Goal: Transaction & Acquisition: Subscribe to service/newsletter

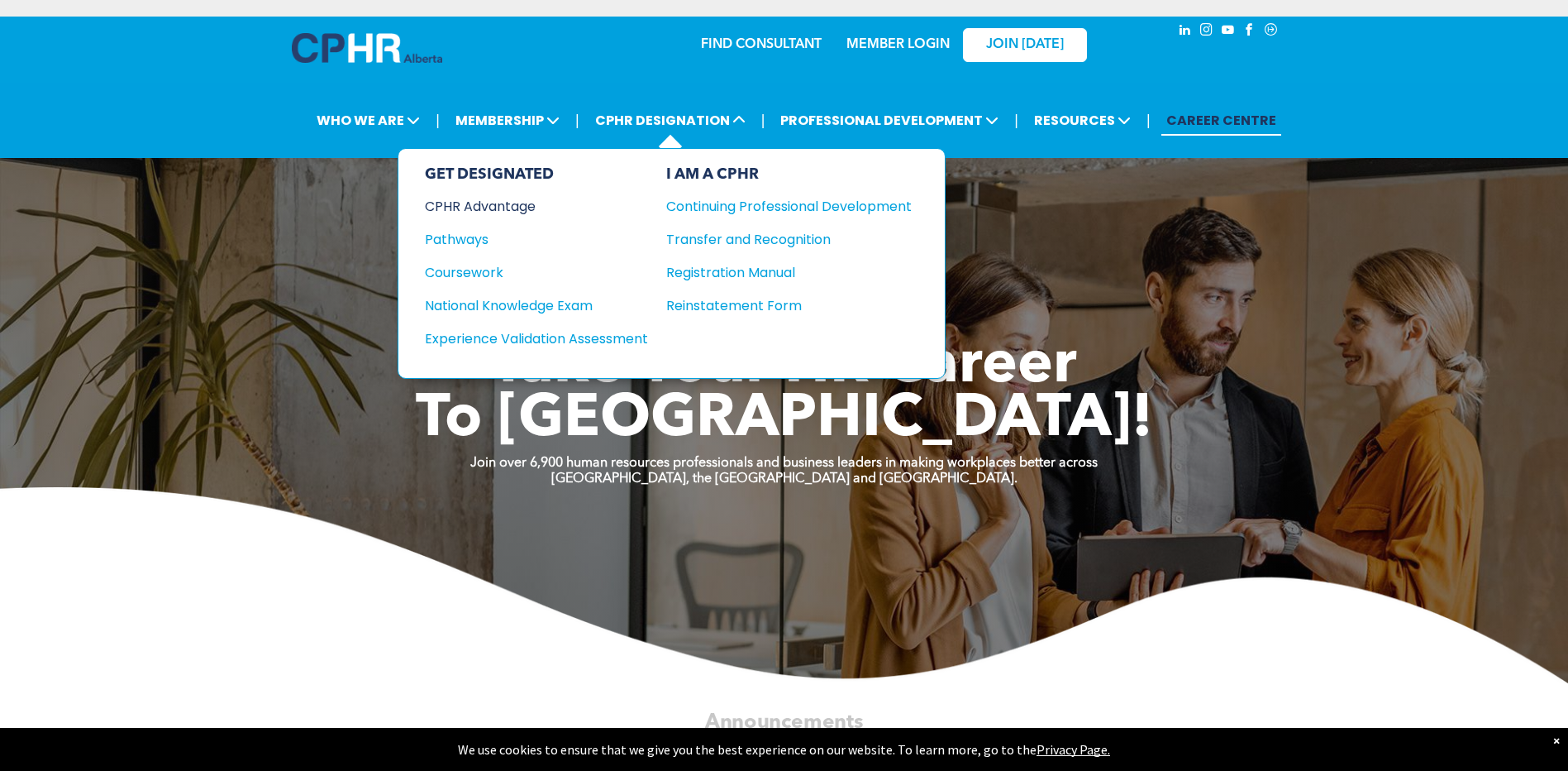
click at [527, 200] on div "CPHR Advantage" at bounding box center [525, 206] width 201 height 21
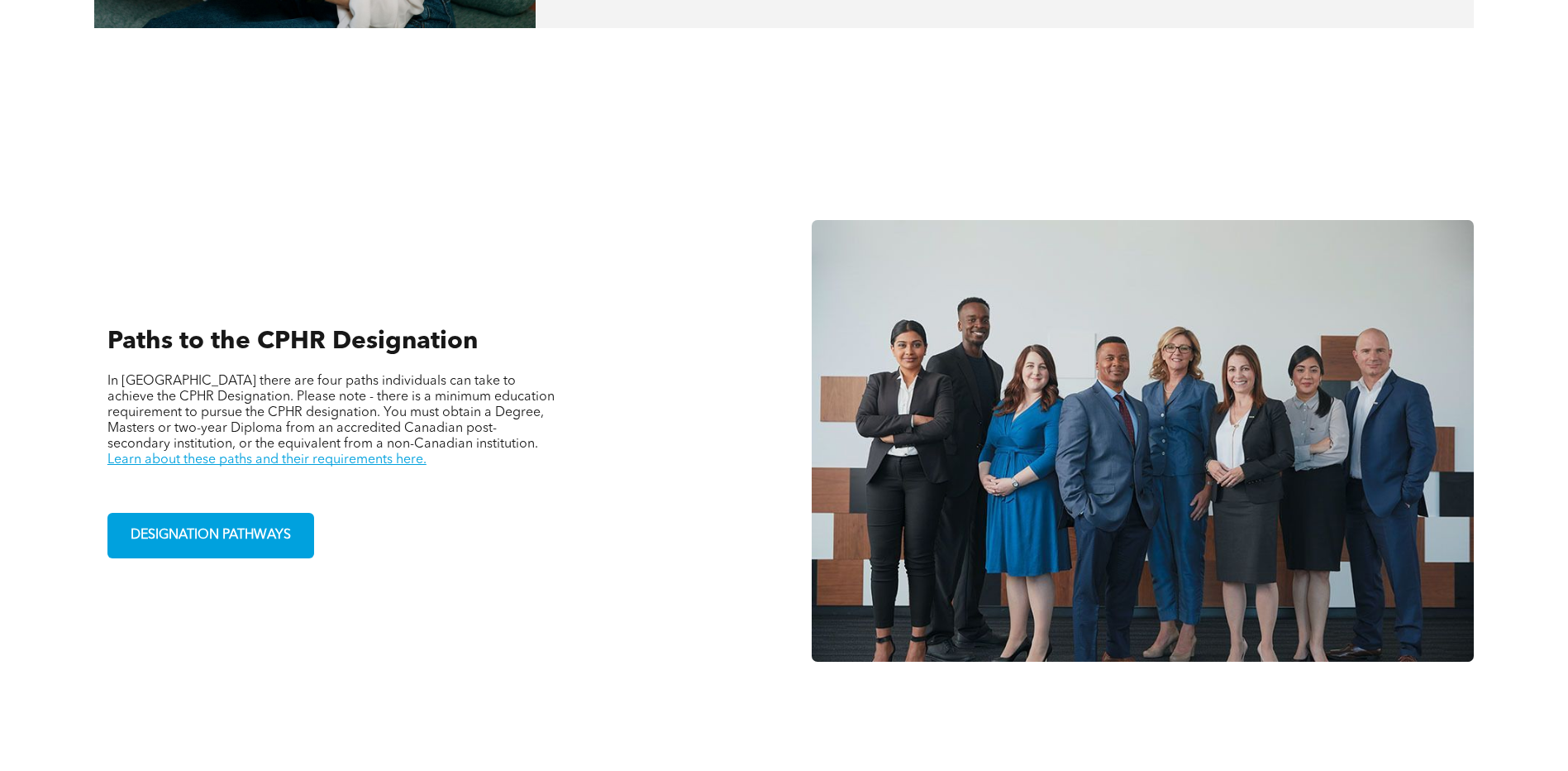
scroll to position [1076, 0]
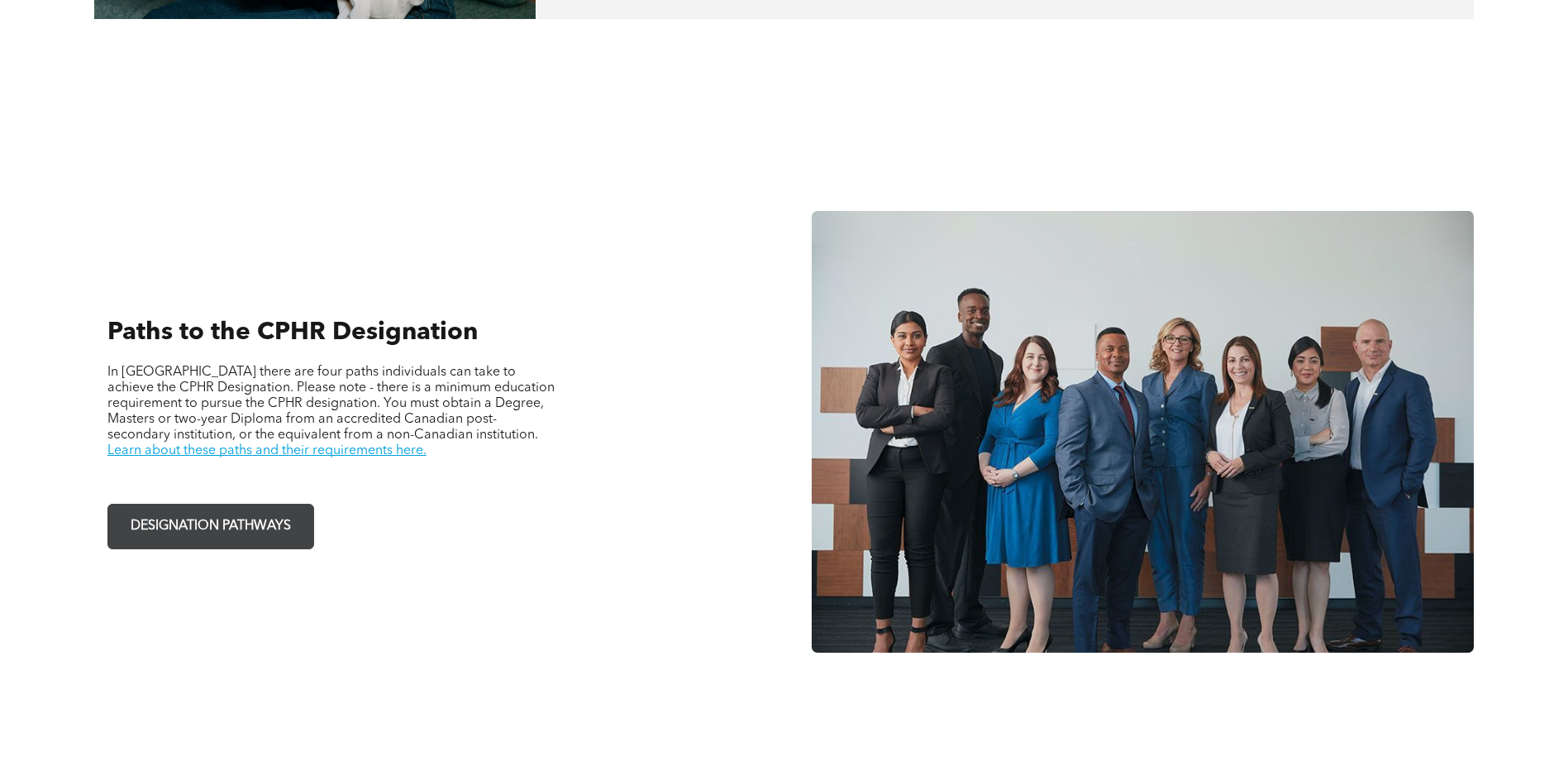
click at [260, 508] on link "DESIGNATION PATHWAYS" at bounding box center [211, 526] width 207 height 45
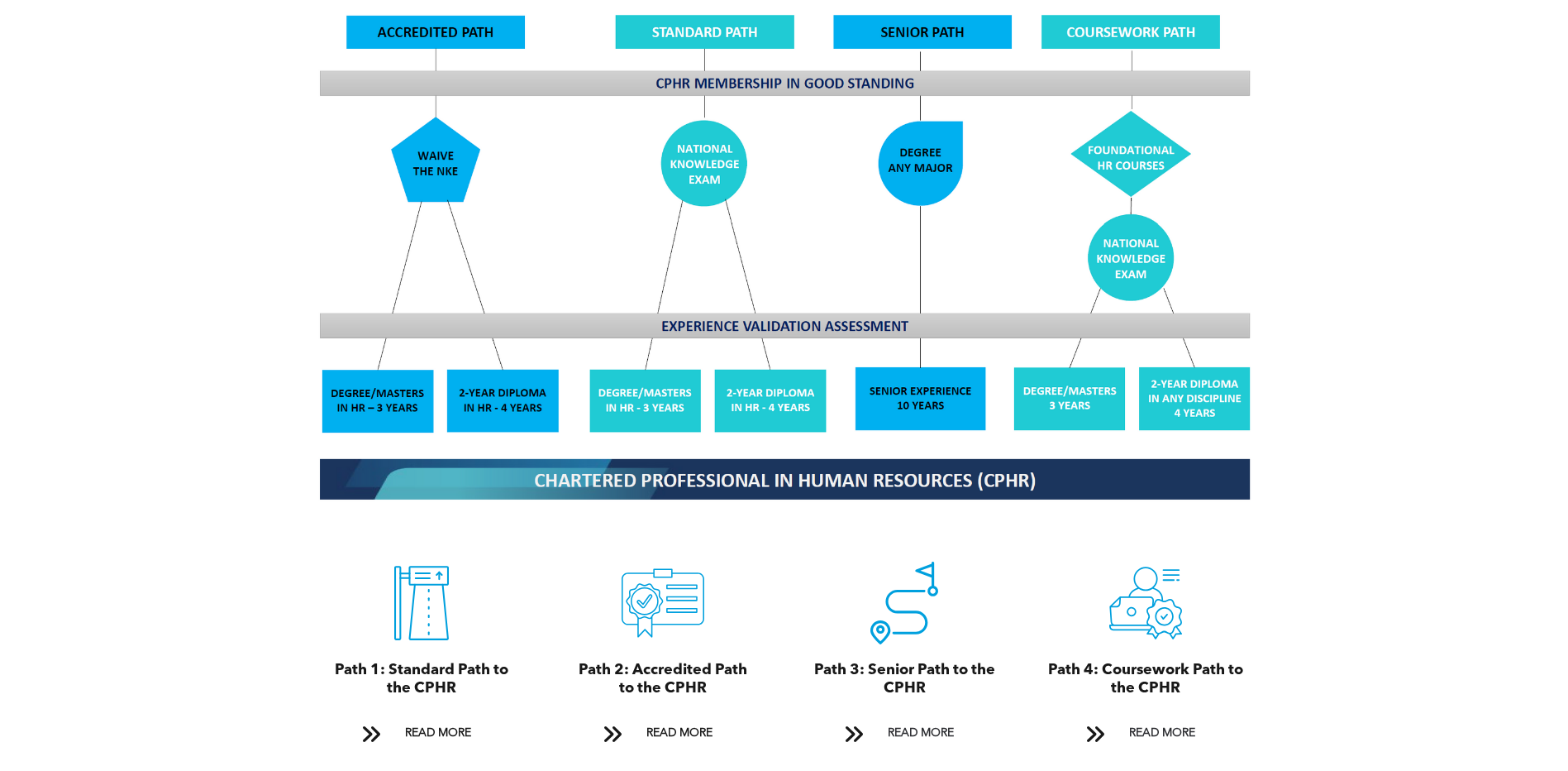
scroll to position [1572, 0]
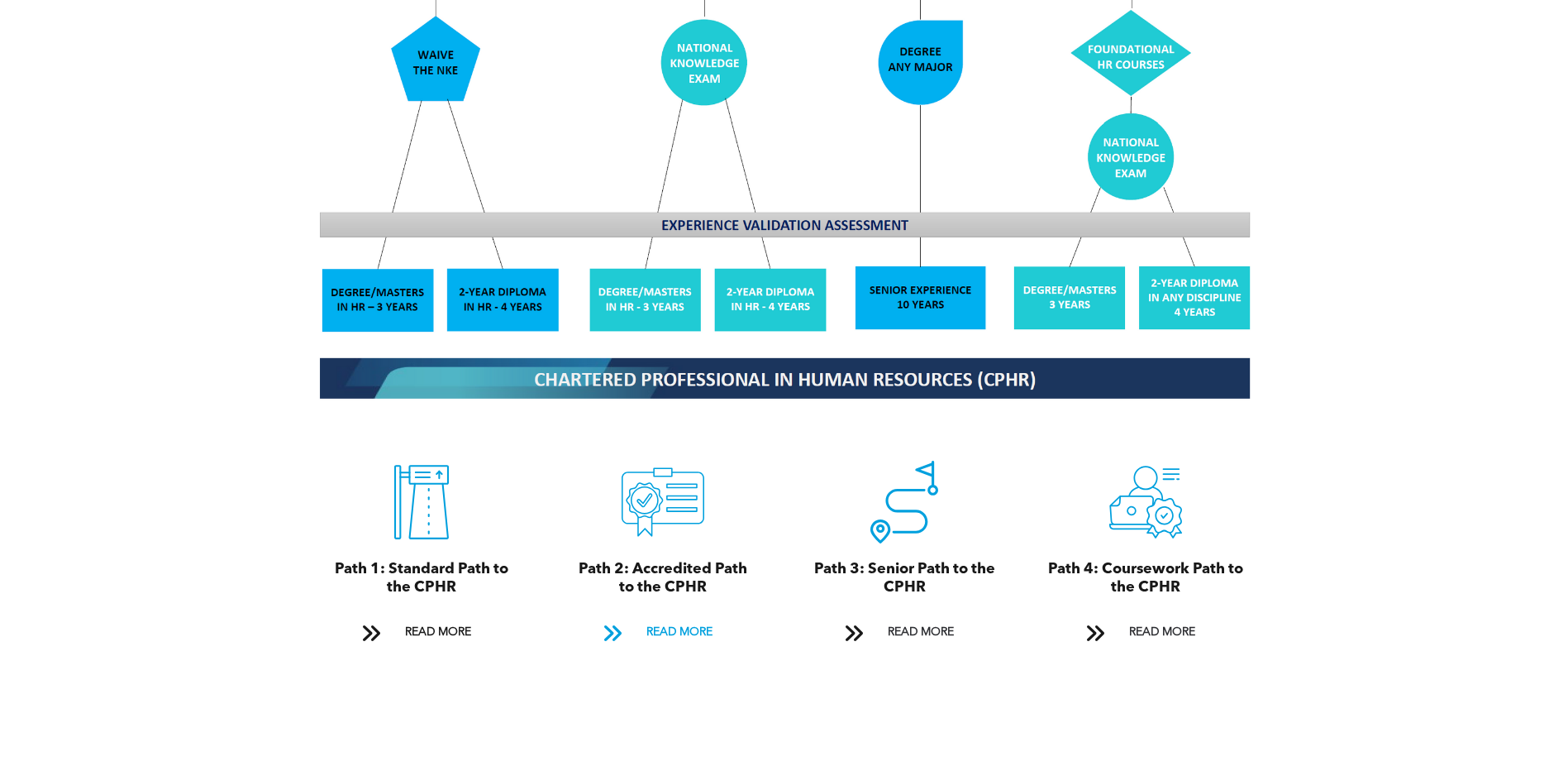
click at [624, 622] on span at bounding box center [613, 634] width 42 height 25
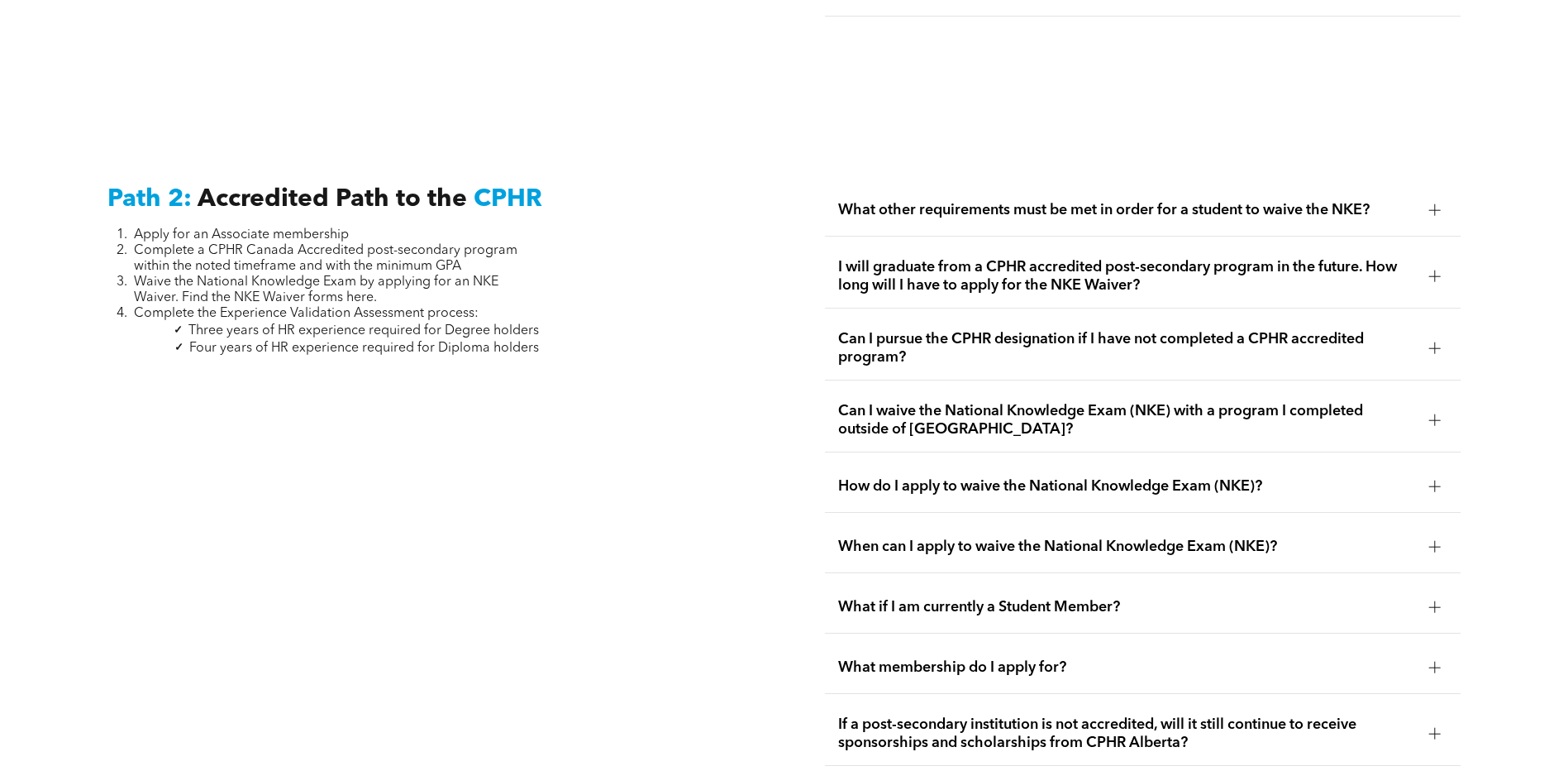
scroll to position [2702, 0]
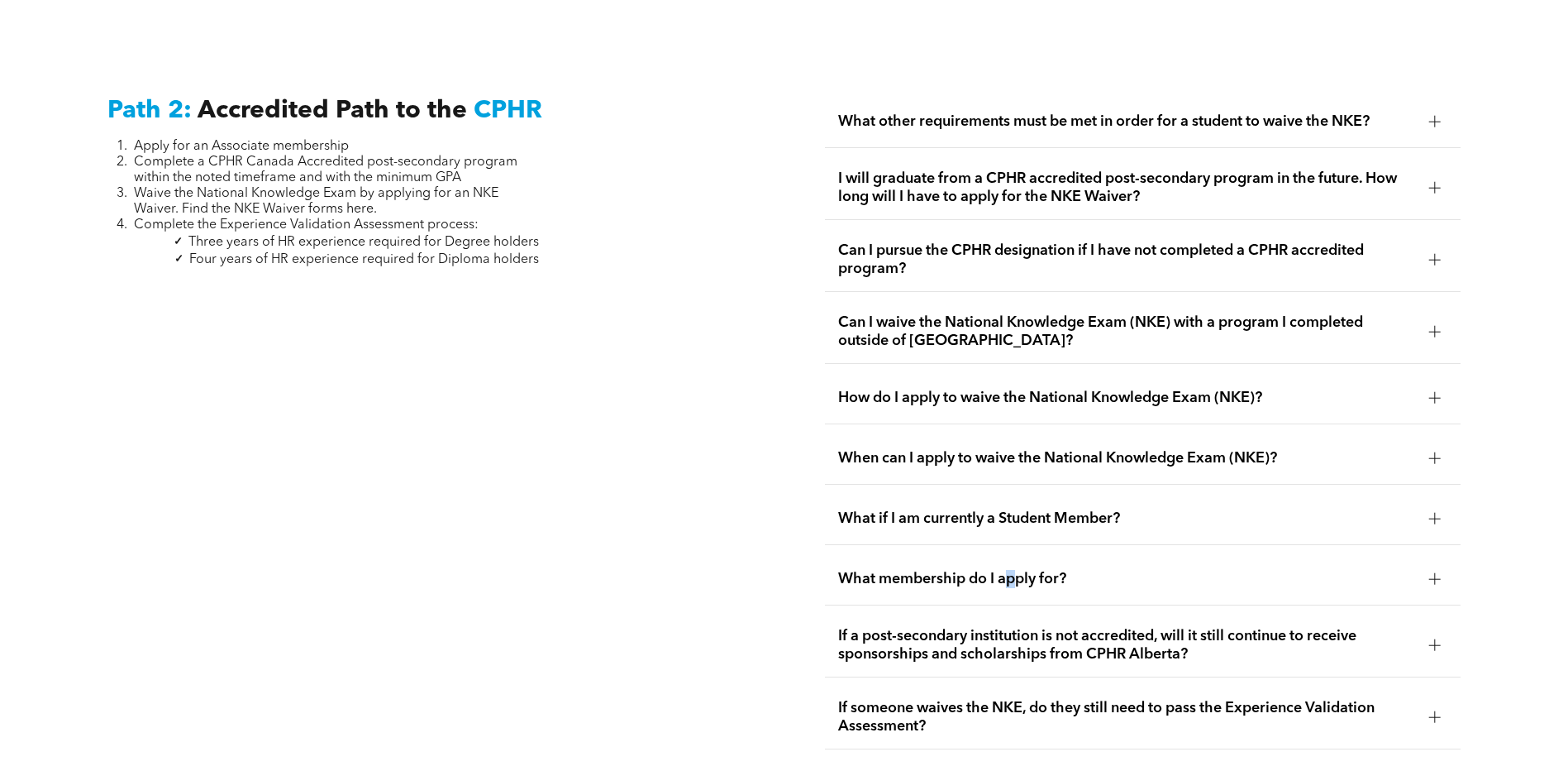
click at [1012, 570] on span "What membership do I apply for?" at bounding box center [1127, 579] width 577 height 18
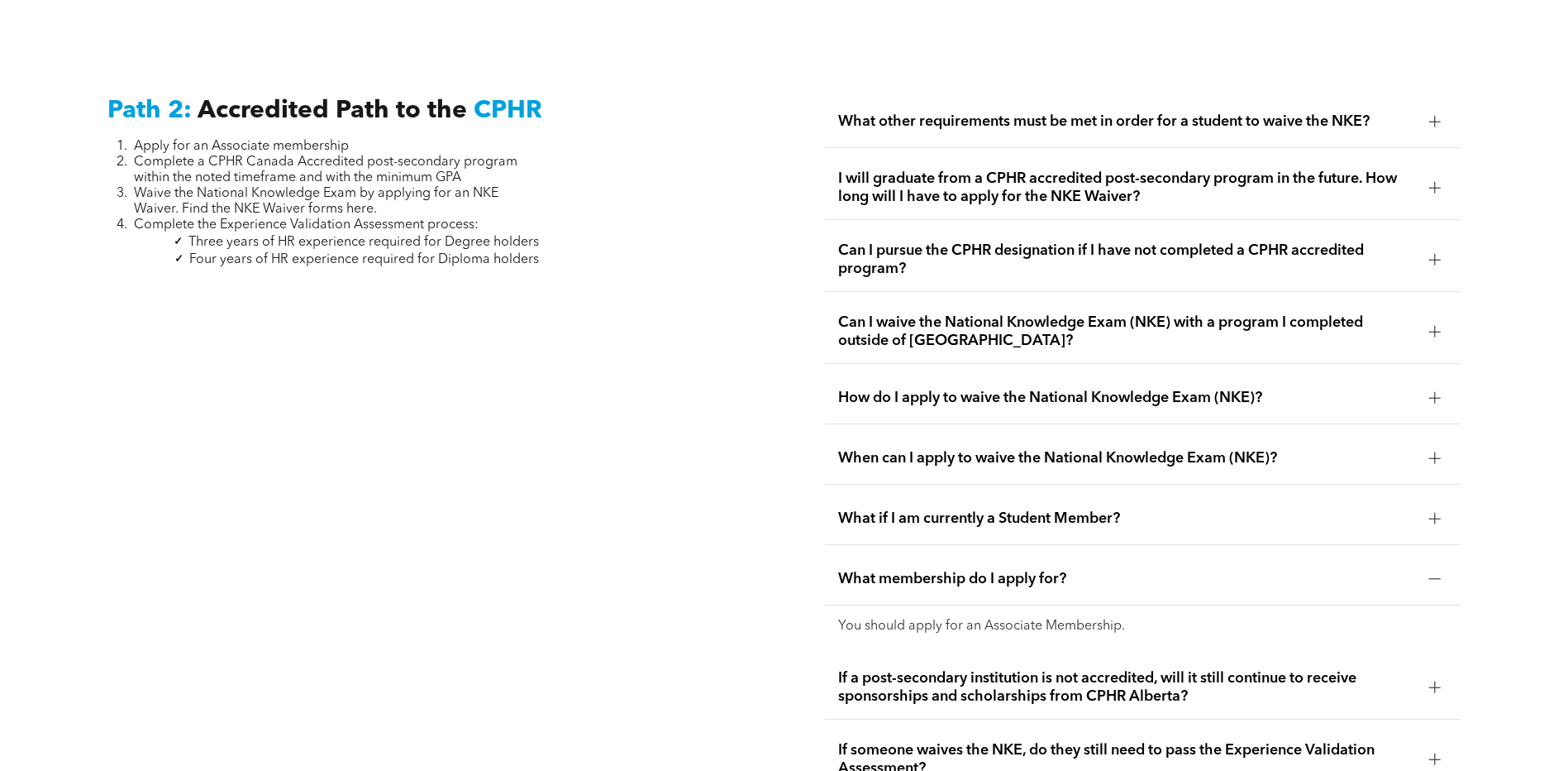
click at [649, 534] on div "Path 2: Accredited Path to the CPHR Apply for an Associate membership Complete …" at bounding box center [424, 774] width 662 height 1384
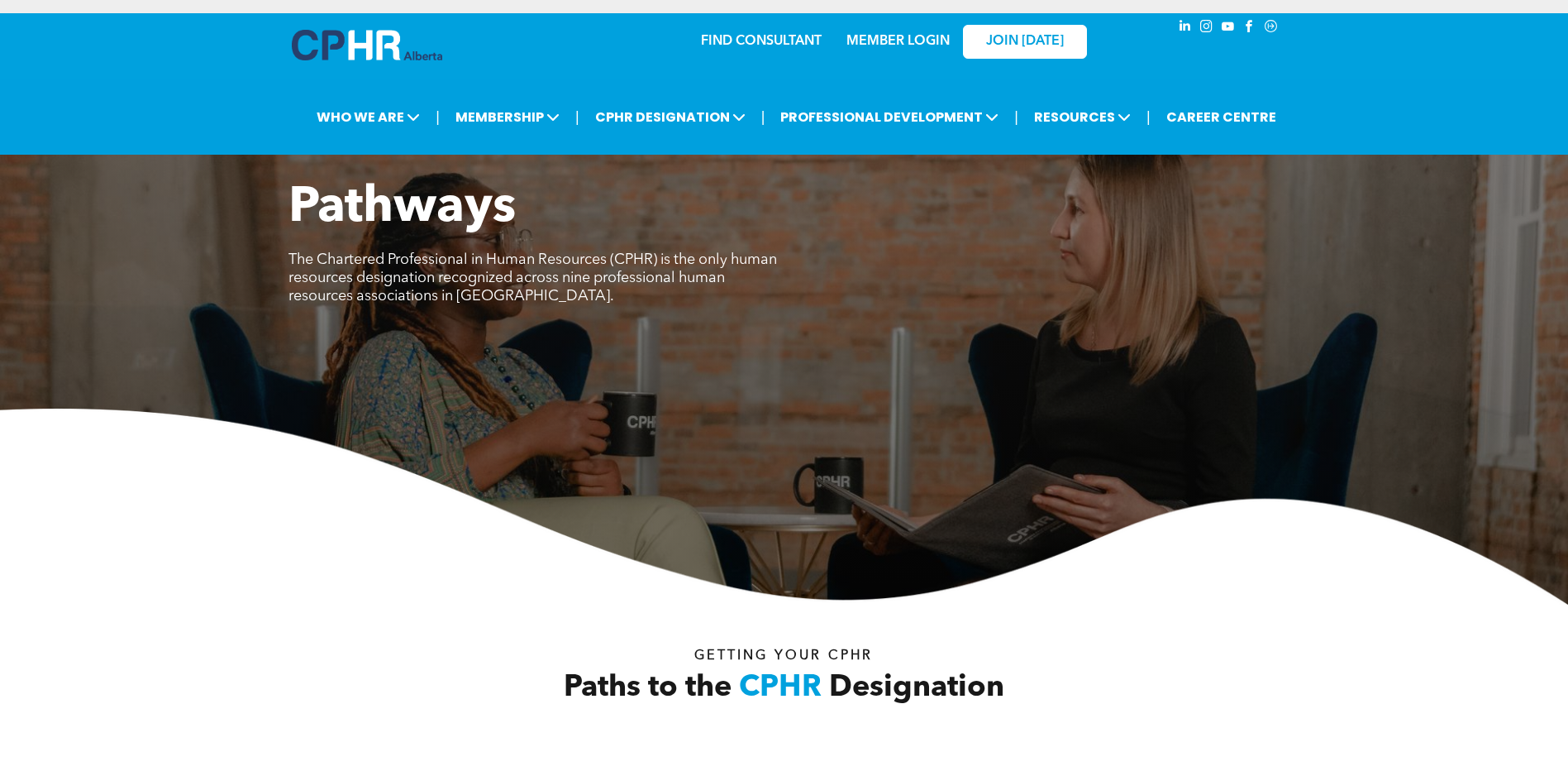
scroll to position [0, 0]
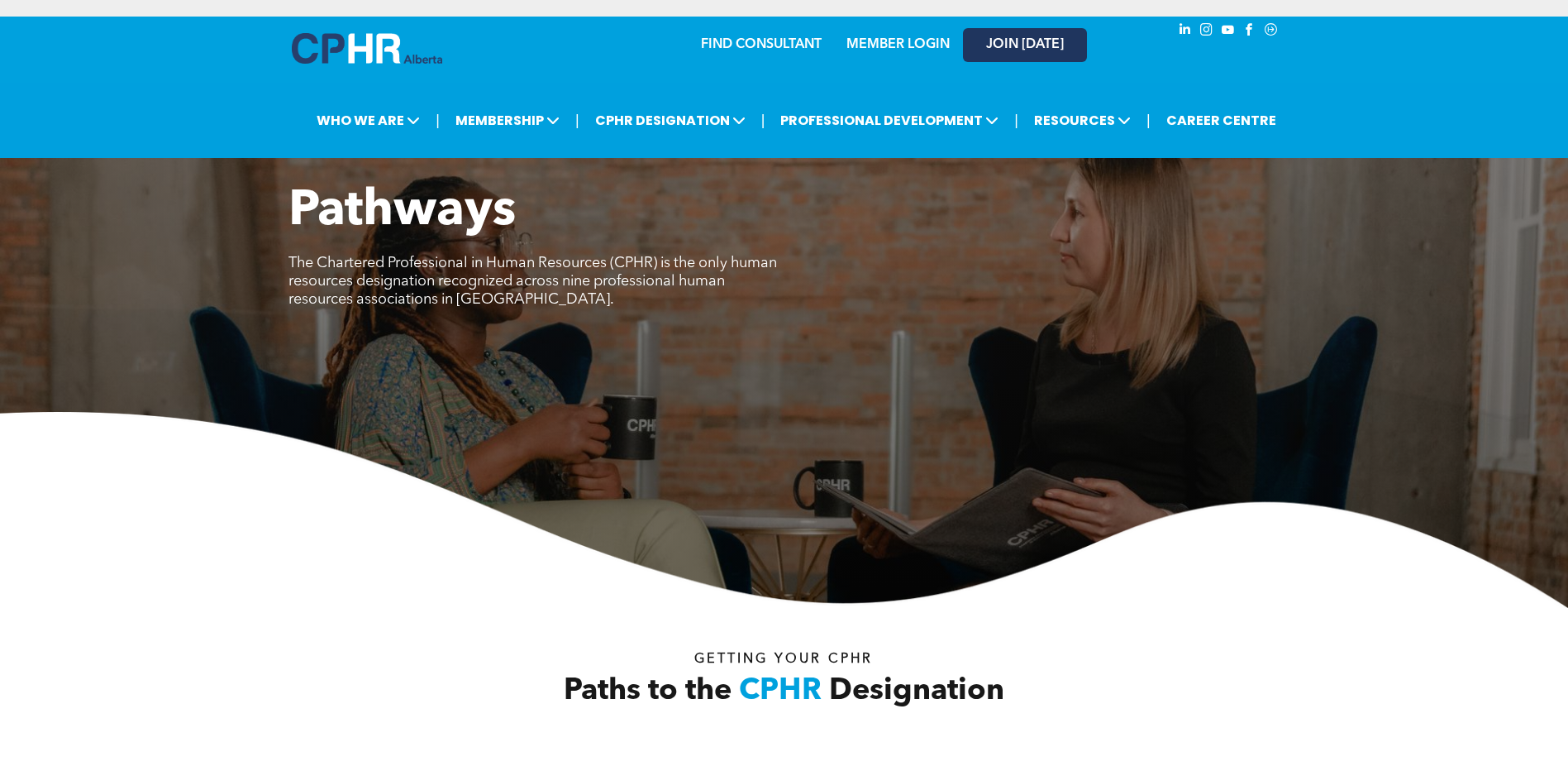
click at [1011, 58] on link "JOIN [DATE]" at bounding box center [1024, 44] width 124 height 34
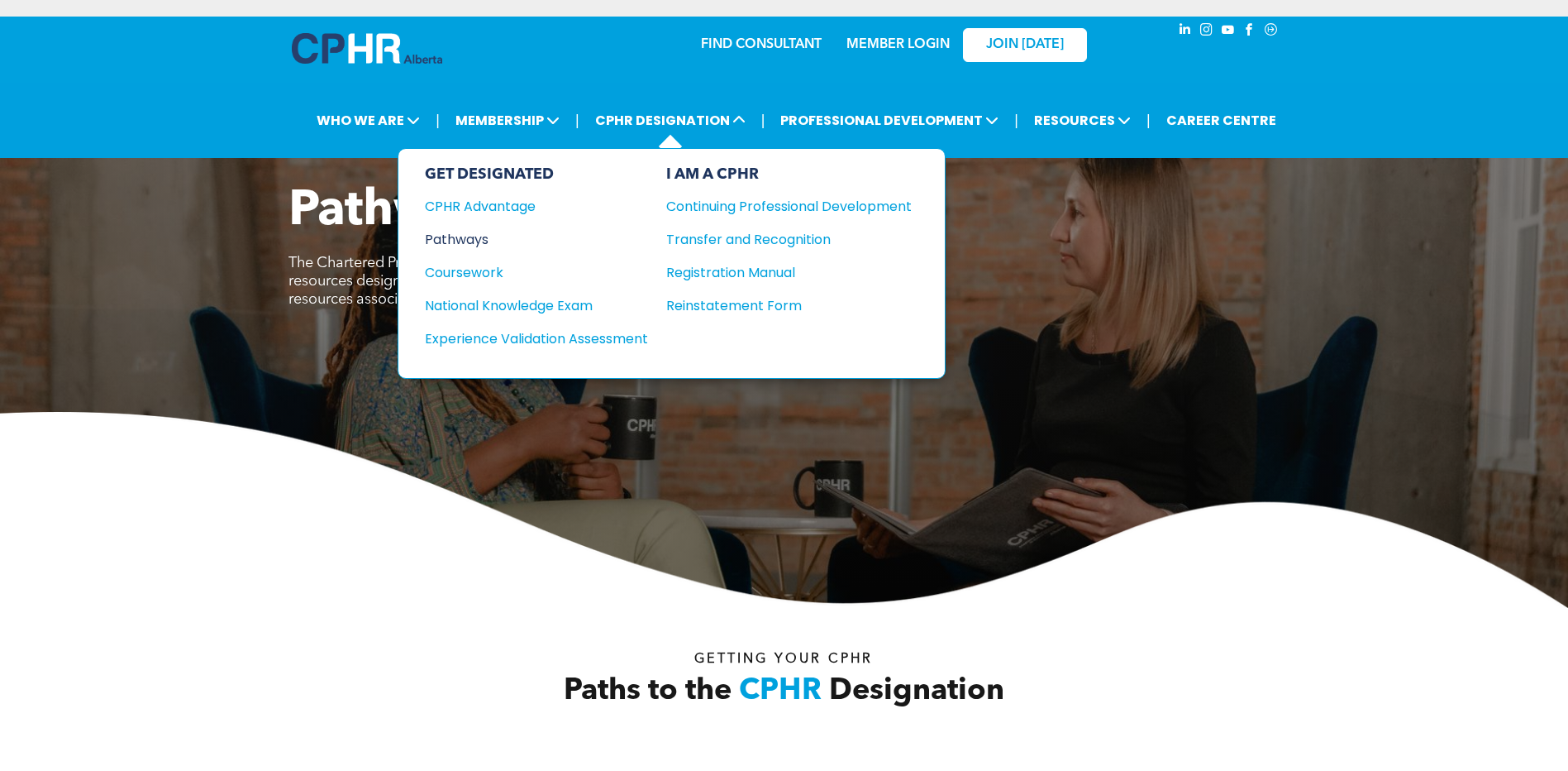
click at [477, 238] on div "Pathways" at bounding box center [525, 239] width 201 height 21
